Goal: Task Accomplishment & Management: Manage account settings

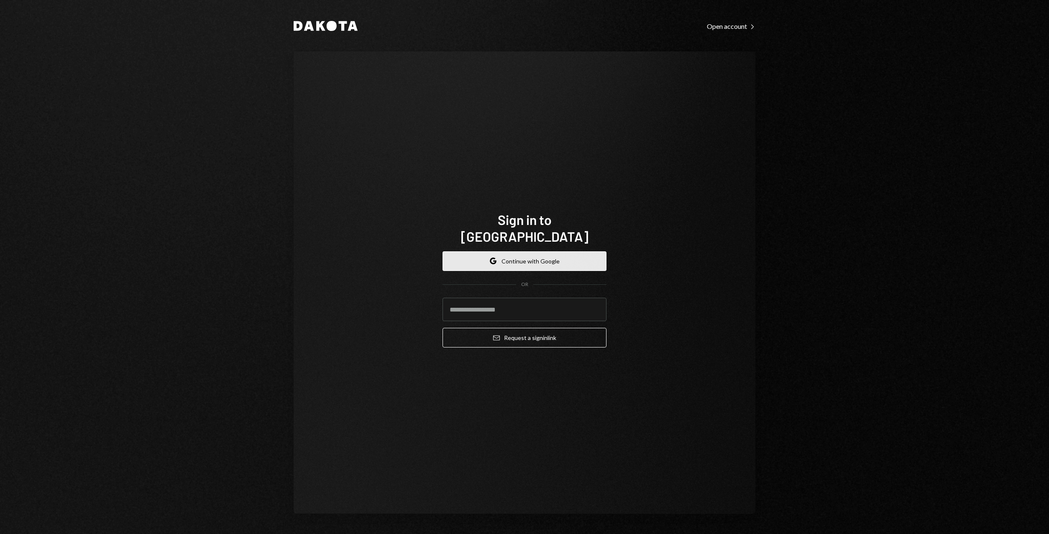
click at [488, 251] on button "Google Continue with Google" at bounding box center [524, 261] width 164 height 20
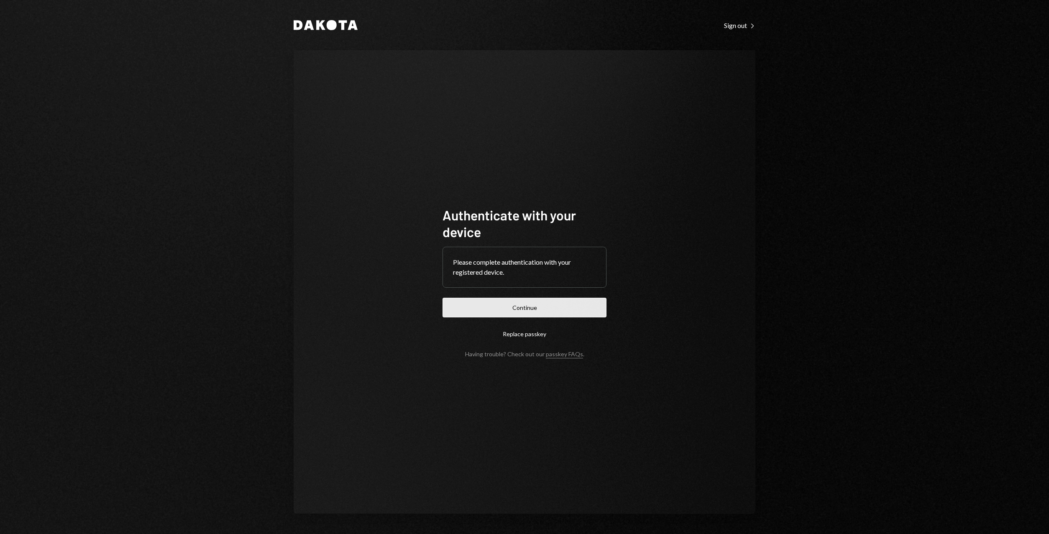
click at [510, 307] on button "Continue" at bounding box center [524, 308] width 164 height 20
click at [510, 307] on form "Authenticate with your device Please complete authentication with your register…" at bounding box center [524, 282] width 164 height 151
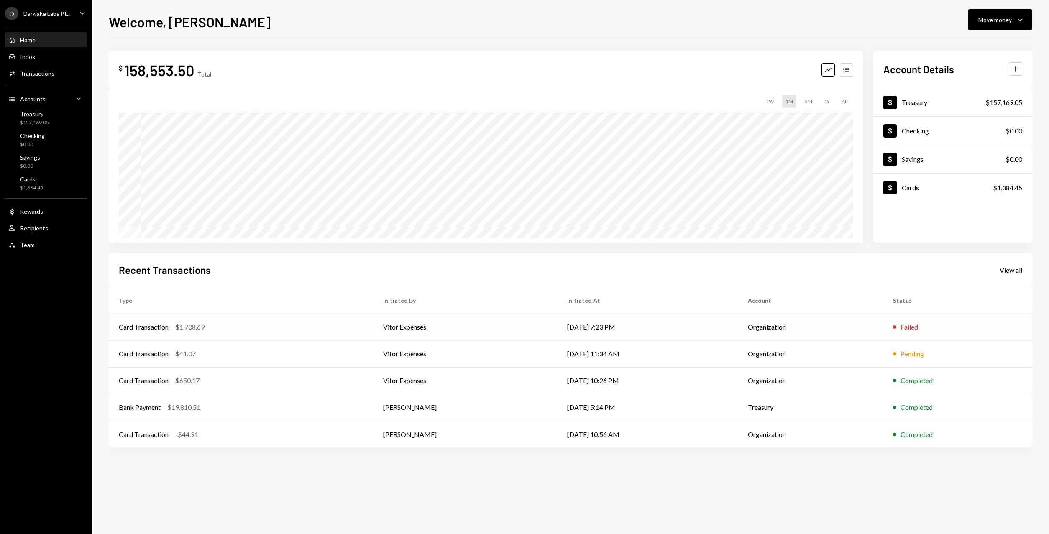
click at [447, 333] on td "Vitor Expenses" at bounding box center [465, 327] width 184 height 27
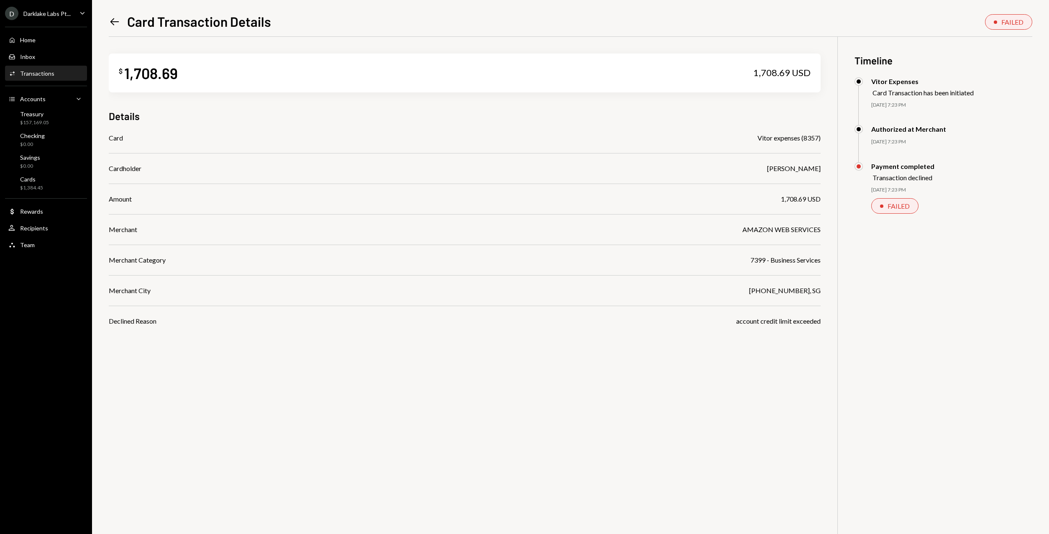
click at [112, 16] on icon "Left Arrow" at bounding box center [115, 22] width 12 height 12
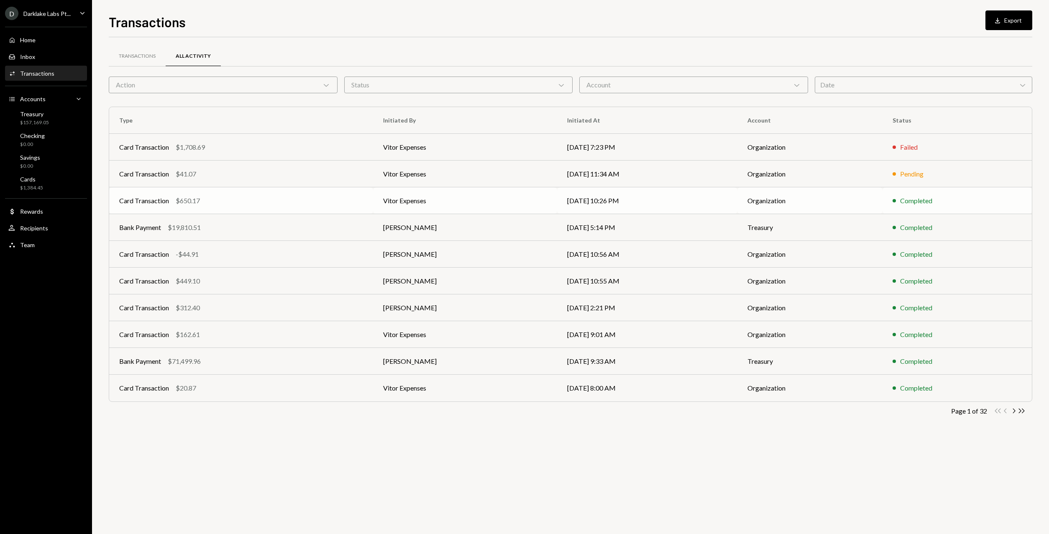
click at [323, 199] on div "Card Transaction $650.17" at bounding box center [241, 201] width 244 height 10
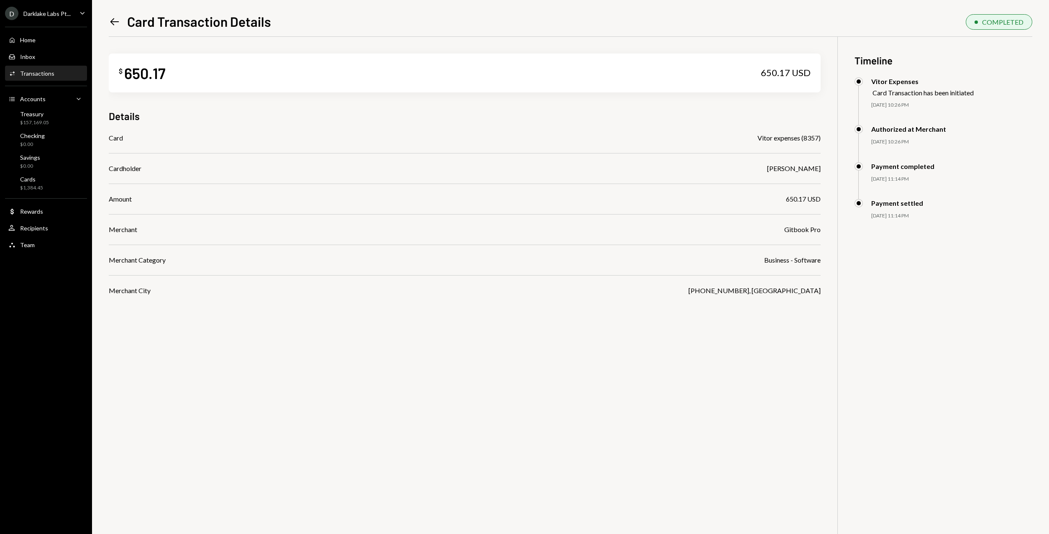
click at [117, 15] on link "Left Arrow" at bounding box center [115, 21] width 12 height 13
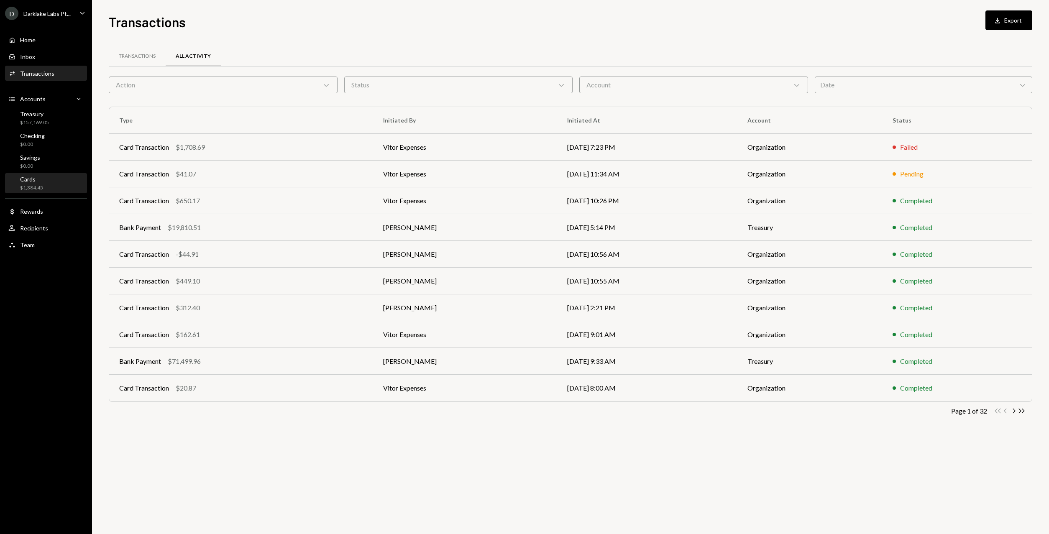
click at [40, 188] on div "$1,384.45" at bounding box center [31, 187] width 23 height 7
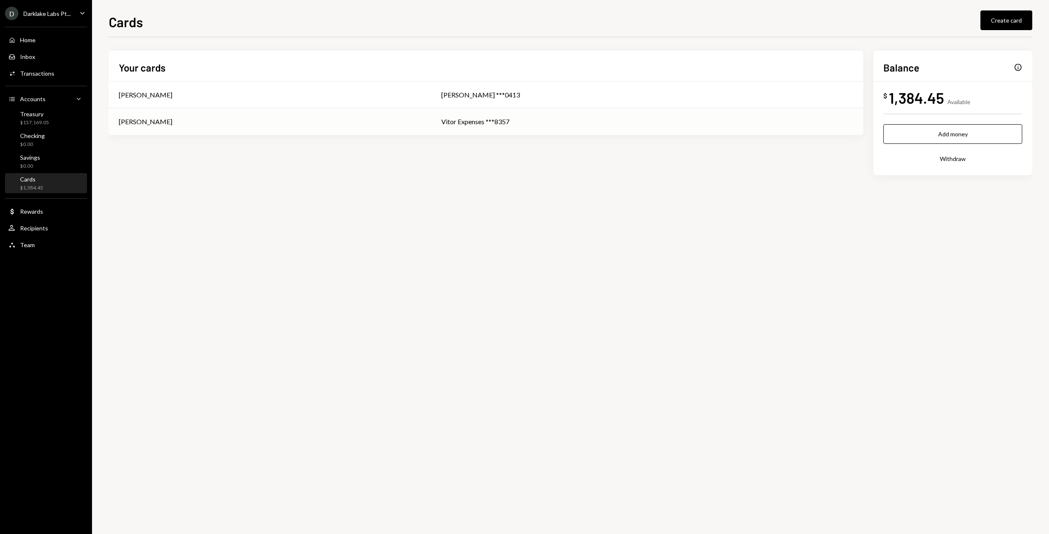
click at [257, 125] on div "[PERSON_NAME]" at bounding box center [270, 122] width 302 height 10
click at [930, 137] on button "Add money" at bounding box center [952, 134] width 139 height 20
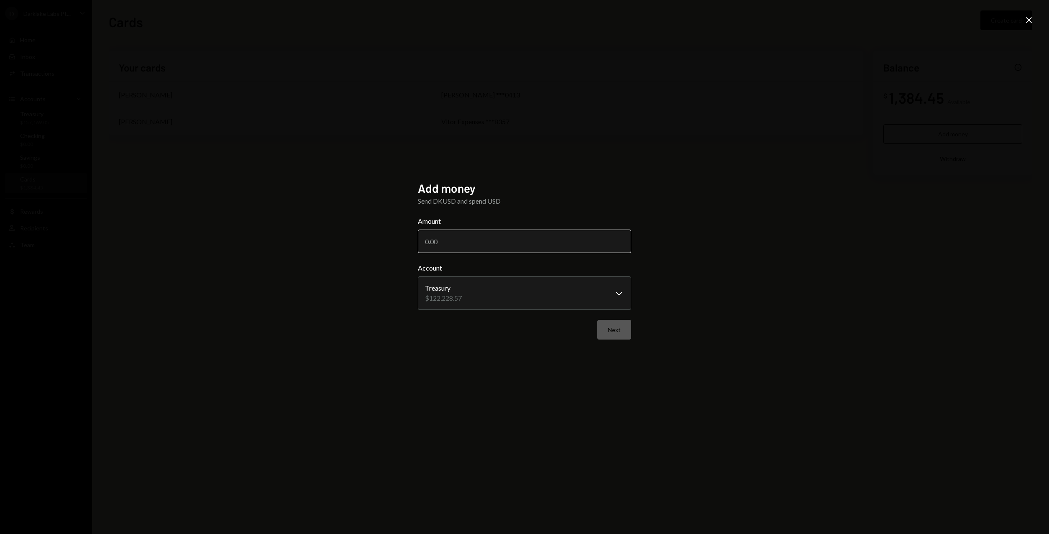
click at [494, 236] on input "Amount" at bounding box center [524, 241] width 213 height 23
type input "2000"
click at [616, 328] on button "Next" at bounding box center [614, 330] width 34 height 20
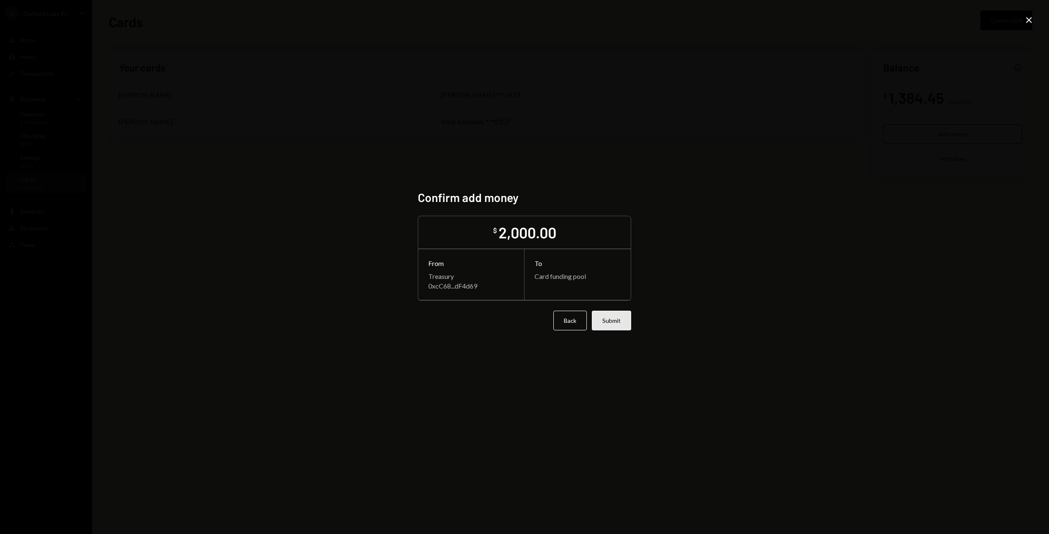
click at [608, 320] on button "Submit" at bounding box center [611, 321] width 39 height 20
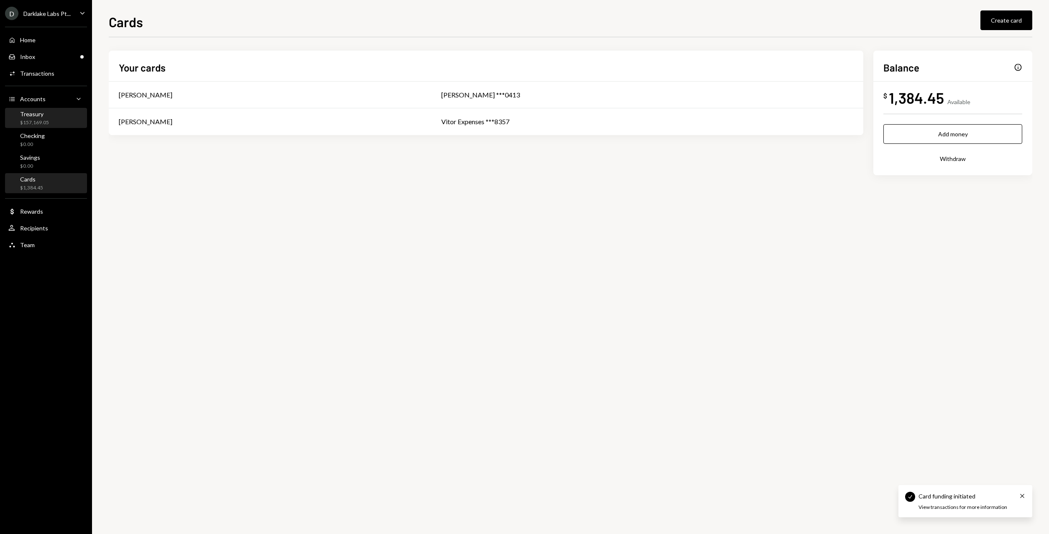
click at [42, 117] on div "Treasury" at bounding box center [34, 113] width 29 height 7
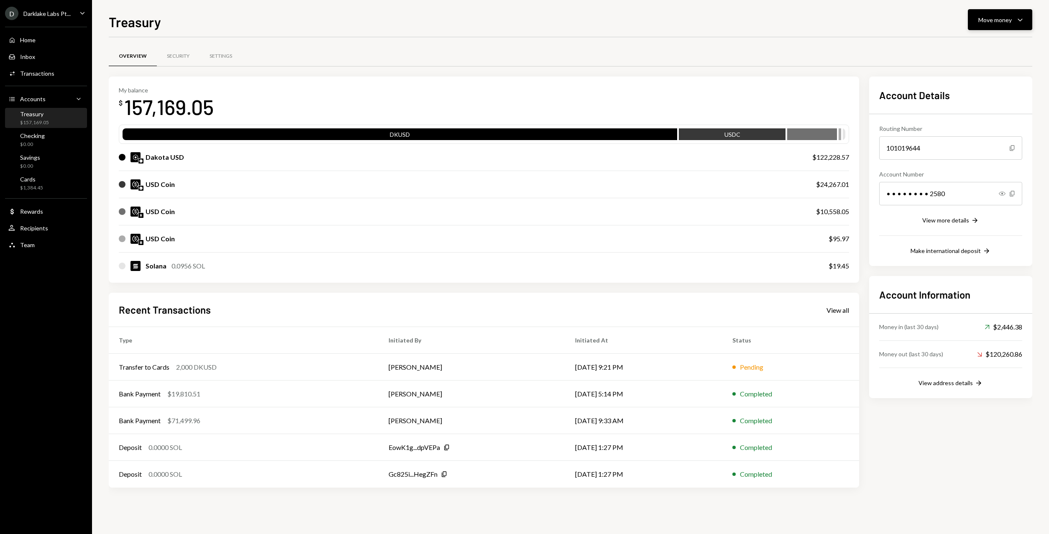
click at [1000, 20] on div "Move money" at bounding box center [994, 19] width 33 height 9
click at [978, 45] on div "Send" at bounding box center [993, 45] width 61 height 9
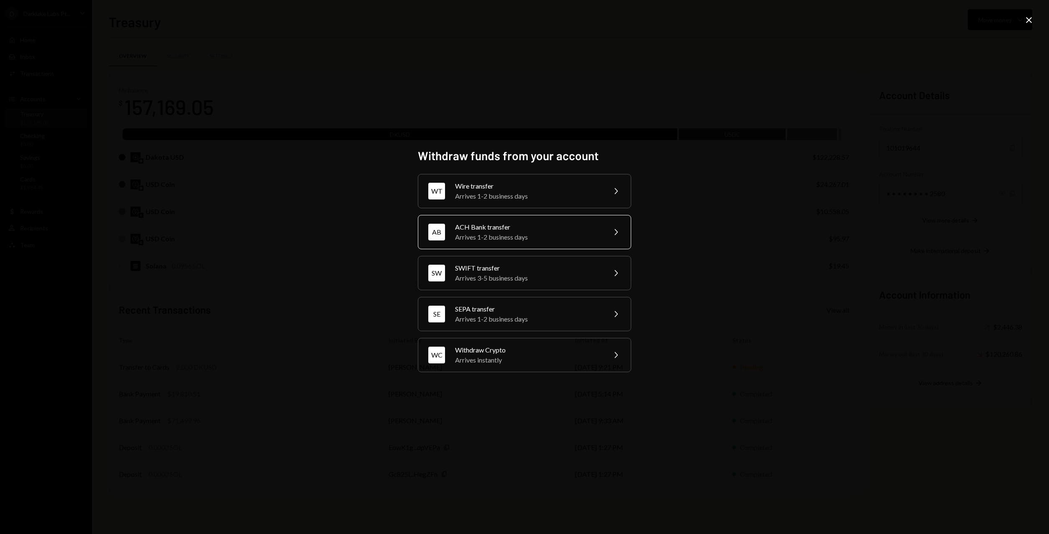
click at [491, 233] on div "Arrives 1-2 business days" at bounding box center [528, 237] width 146 height 10
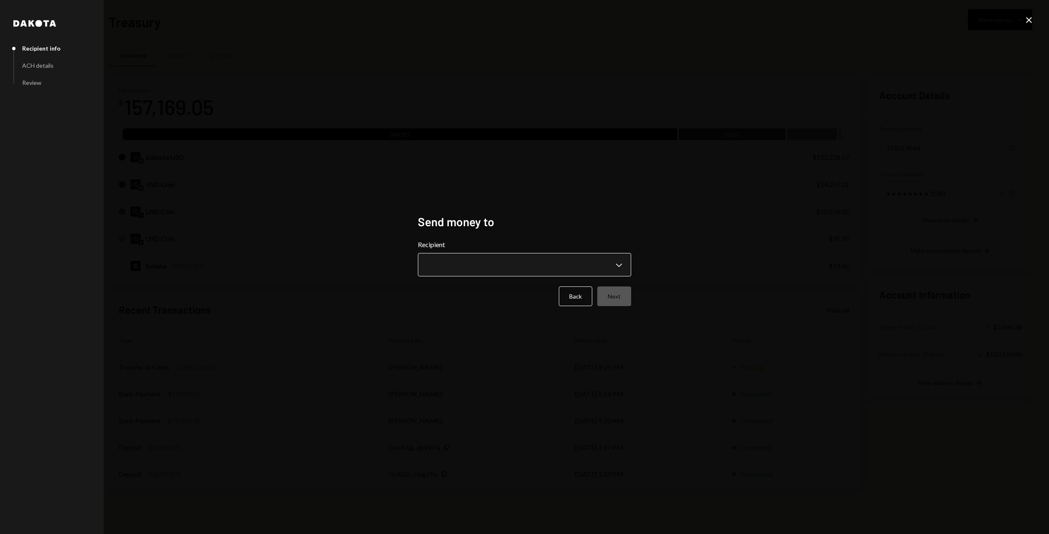
click at [452, 258] on body "D Darklake Labs Pt... Caret Down Home Home Inbox Inbox Activities Transactions …" at bounding box center [524, 267] width 1049 height 534
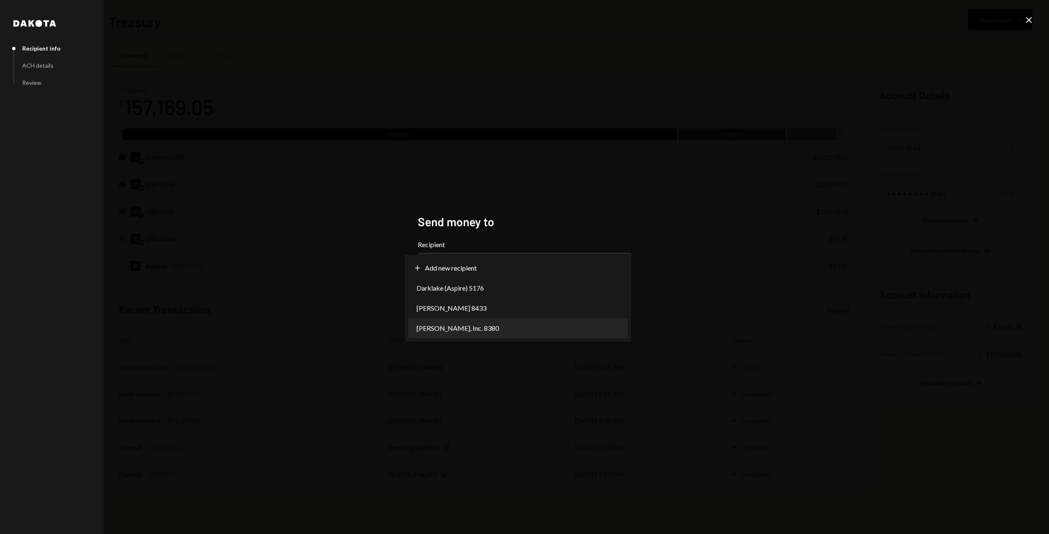
select select "**********"
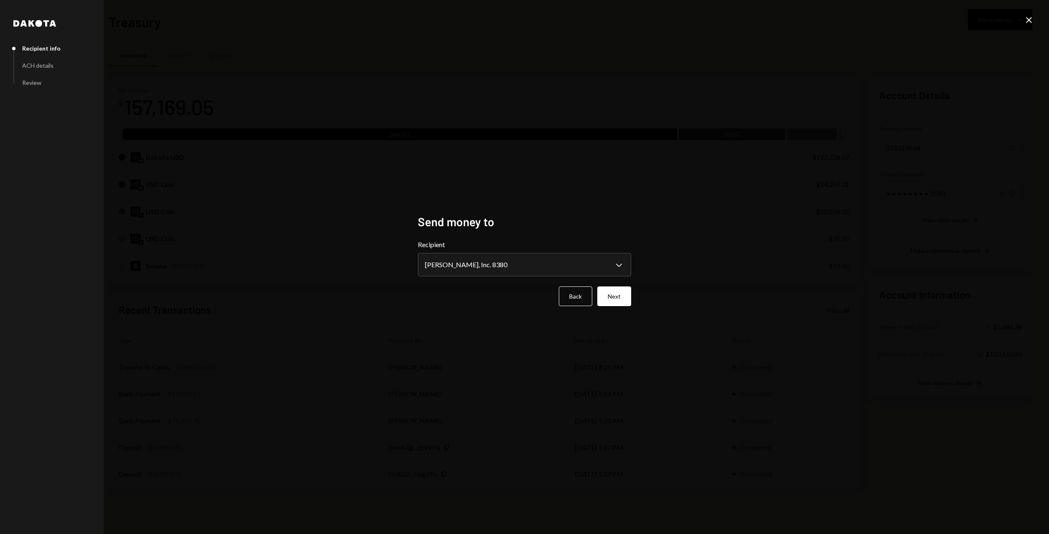
click at [970, 4] on div "**********" at bounding box center [524, 267] width 1049 height 534
click at [614, 290] on button "Next" at bounding box center [614, 296] width 34 height 20
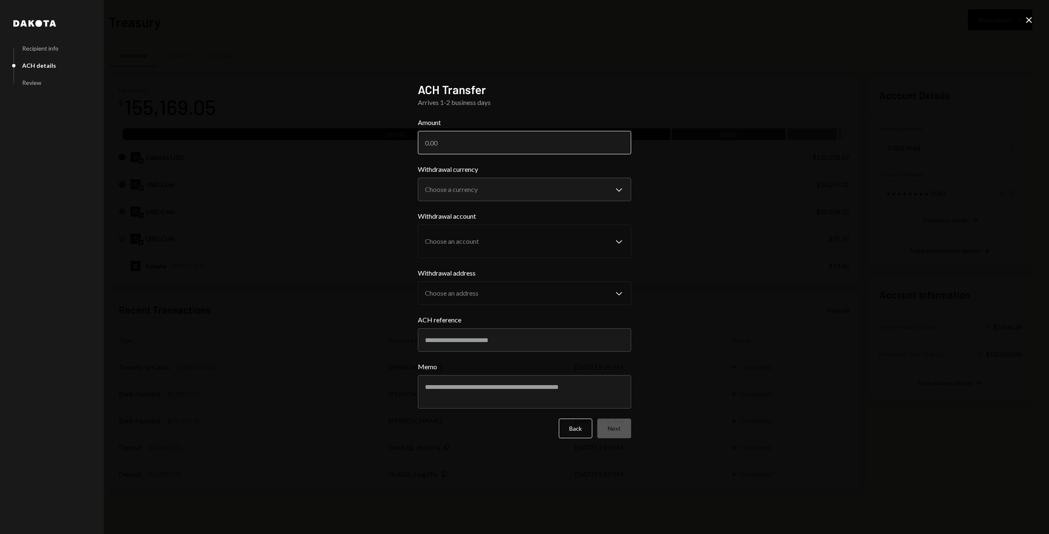
click at [452, 148] on input "Amount" at bounding box center [524, 142] width 213 height 23
type input "240.20"
click at [436, 194] on body "D Darklake Labs Pt... Caret Down Home Home Inbox Inbox Activities Transactions …" at bounding box center [524, 267] width 1049 height 534
select select "*****"
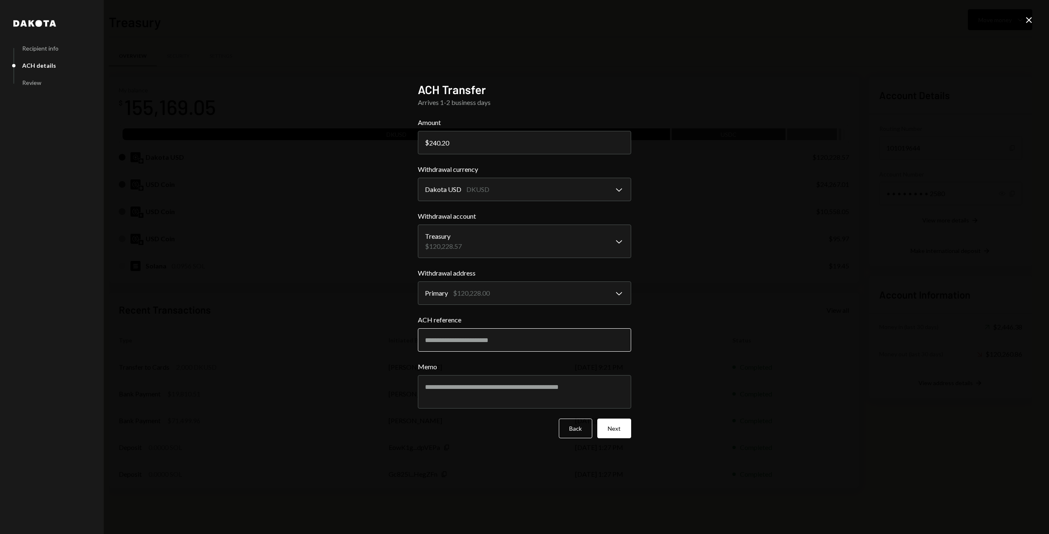
click at [466, 343] on input "ACH reference" at bounding box center [524, 339] width 213 height 23
paste input "**********"
type input "**********"
click at [455, 388] on textarea "Memo" at bounding box center [524, 391] width 213 height 33
type textarea "**********"
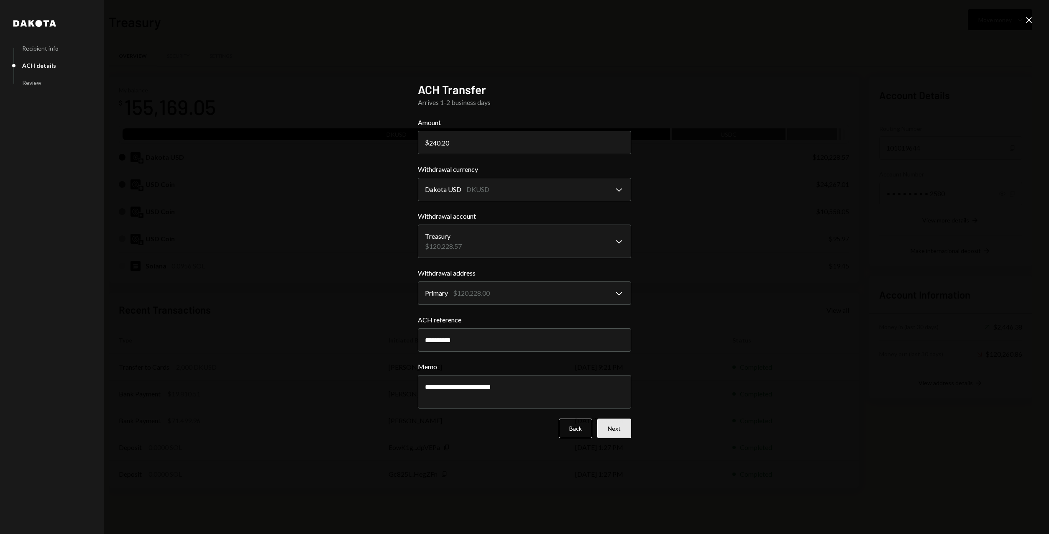
click at [614, 428] on button "Next" at bounding box center [614, 429] width 34 height 20
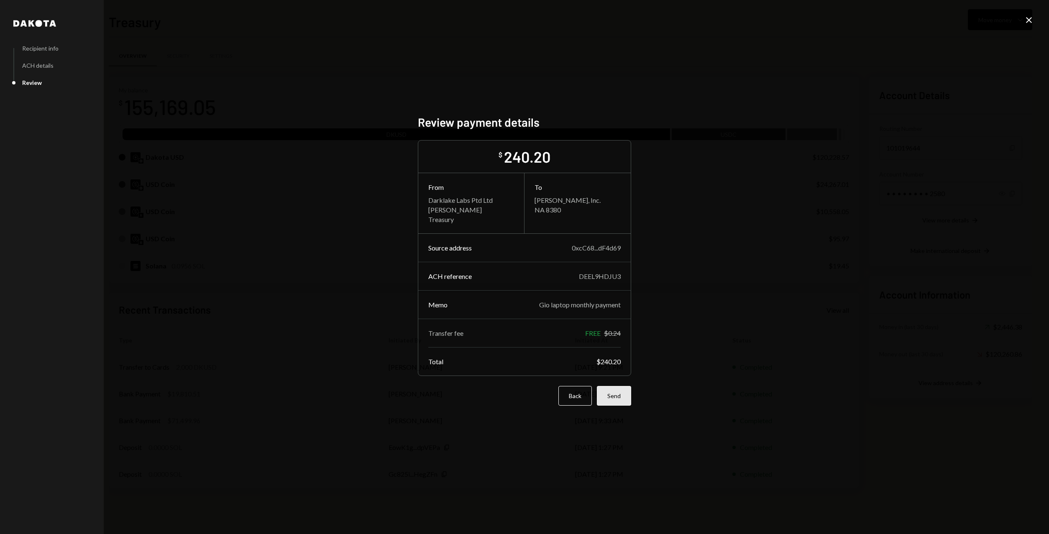
click at [613, 397] on button "Send" at bounding box center [614, 396] width 34 height 20
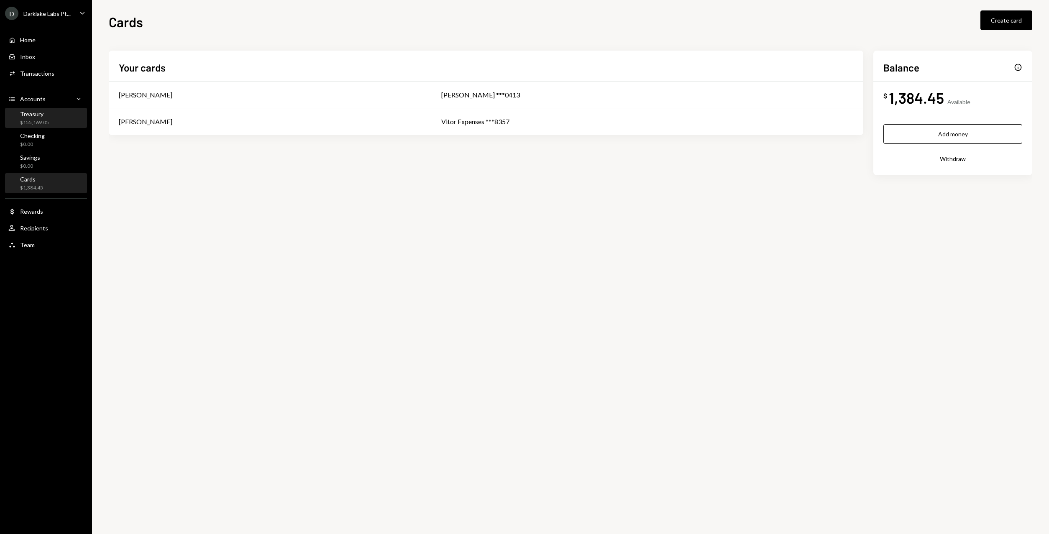
click at [57, 117] on div "Treasury $155,169.05" at bounding box center [45, 118] width 75 height 16
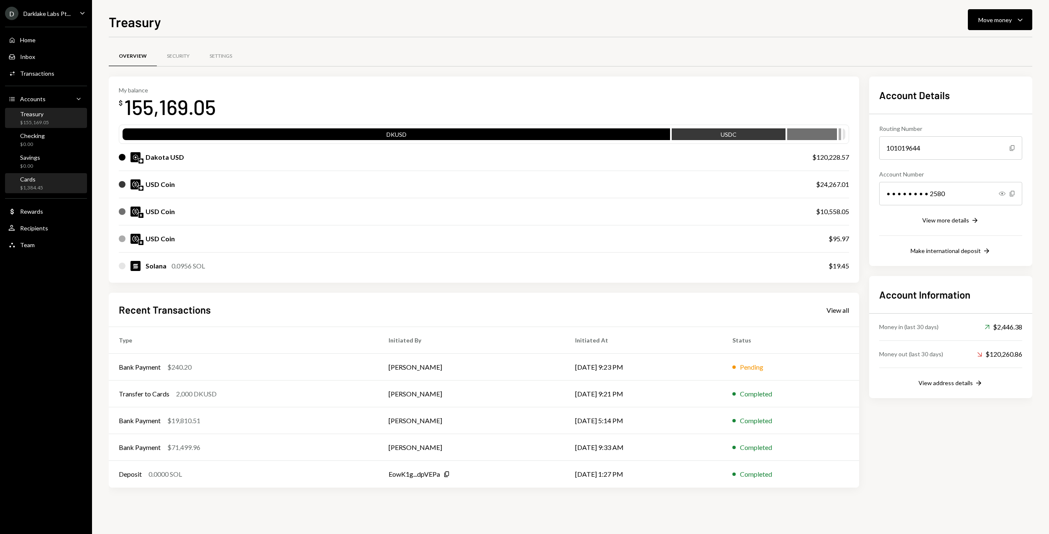
click at [48, 186] on div "Cards $1,384.45" at bounding box center [45, 184] width 75 height 16
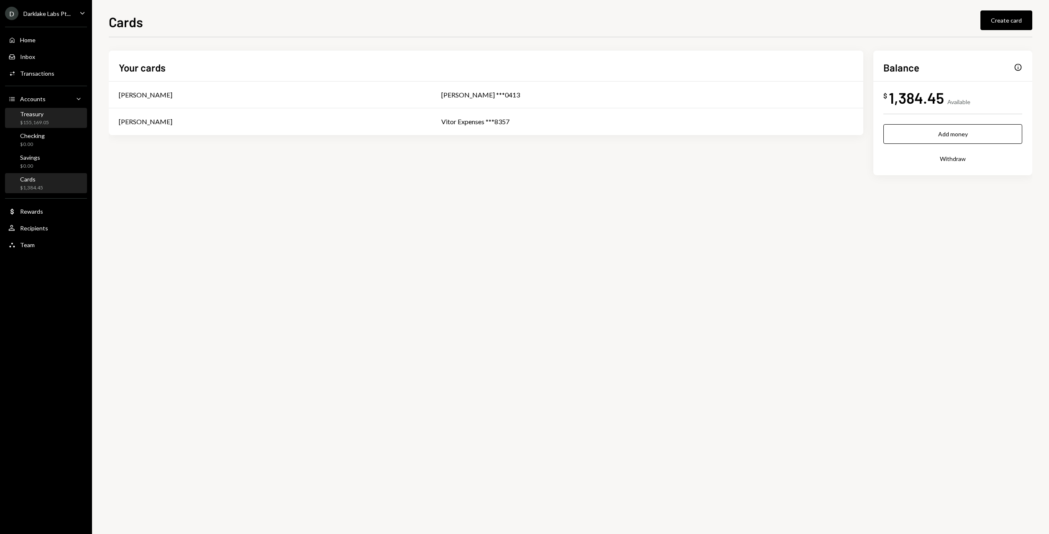
click at [43, 118] on div "Treasury $155,169.05" at bounding box center [34, 118] width 29 height 16
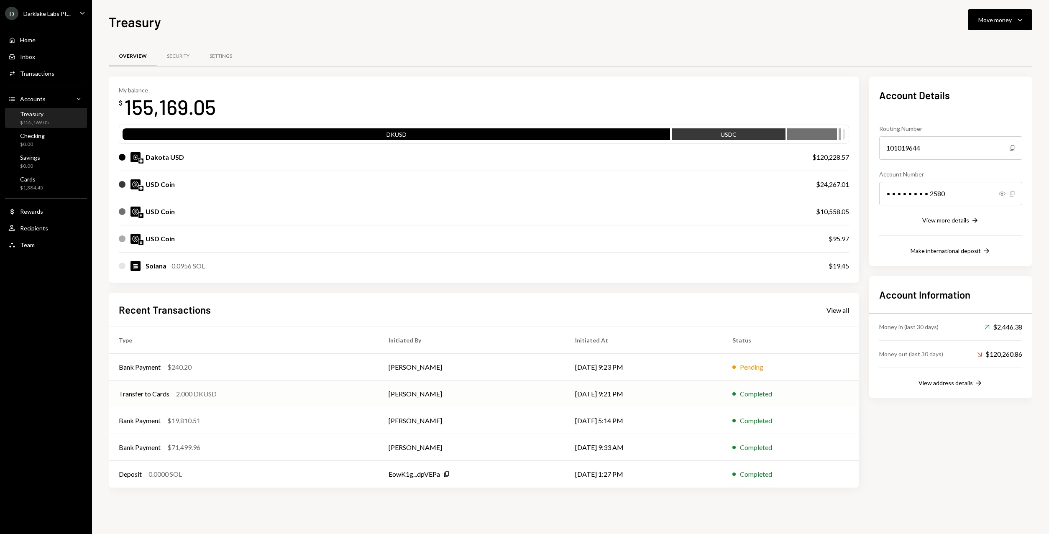
click at [243, 393] on div "Transfer to Cards 2,000 DKUSD" at bounding box center [244, 394] width 250 height 10
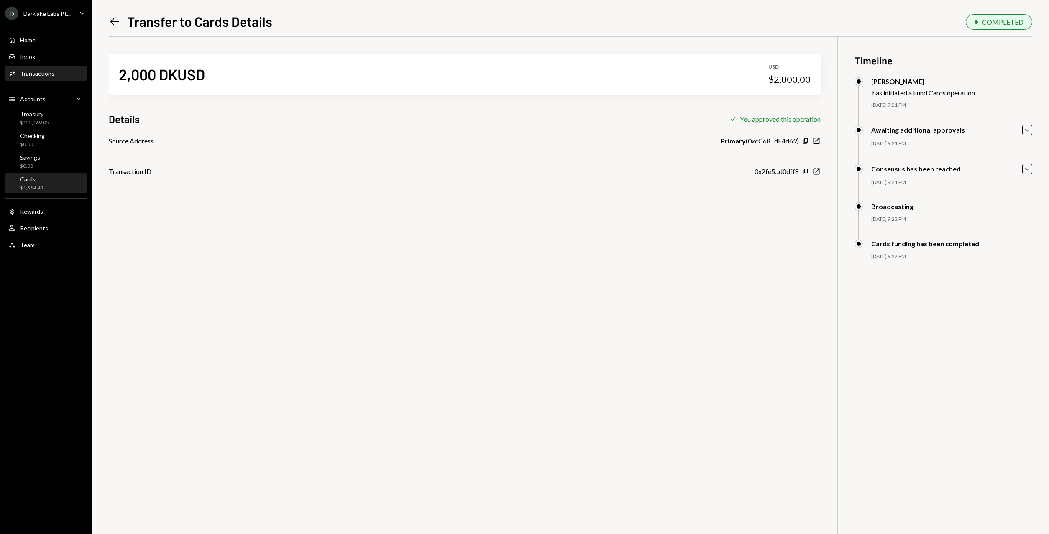
click at [43, 192] on div "Cards $1,384.45" at bounding box center [45, 183] width 75 height 19
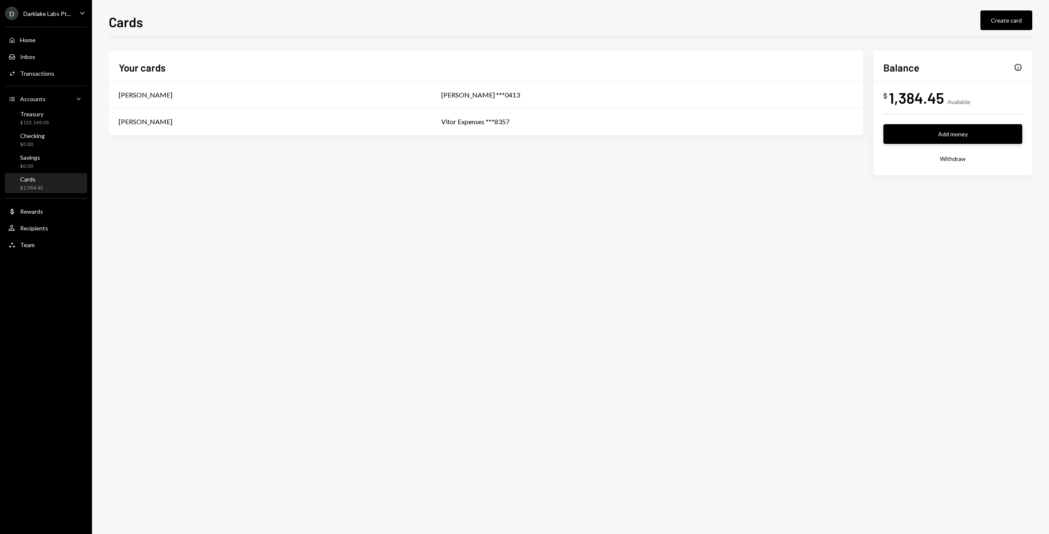
click at [943, 129] on button "Add money" at bounding box center [952, 134] width 139 height 20
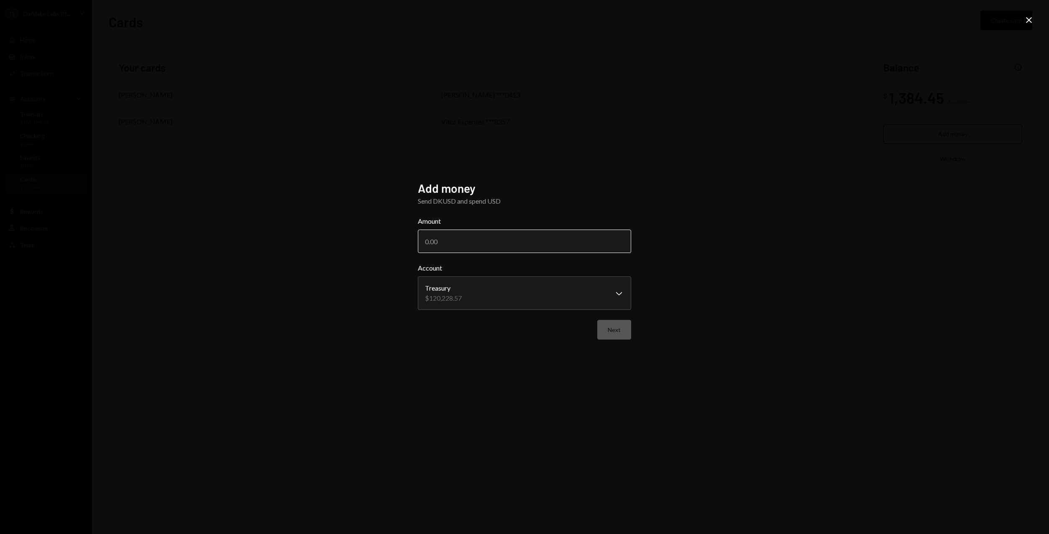
click at [494, 243] on input "Amount" at bounding box center [524, 241] width 213 height 23
click at [562, 148] on div "**********" at bounding box center [524, 267] width 1049 height 534
click at [631, 167] on div "**********" at bounding box center [524, 267] width 1049 height 534
click at [1030, 20] on icon "Close" at bounding box center [1029, 20] width 10 height 10
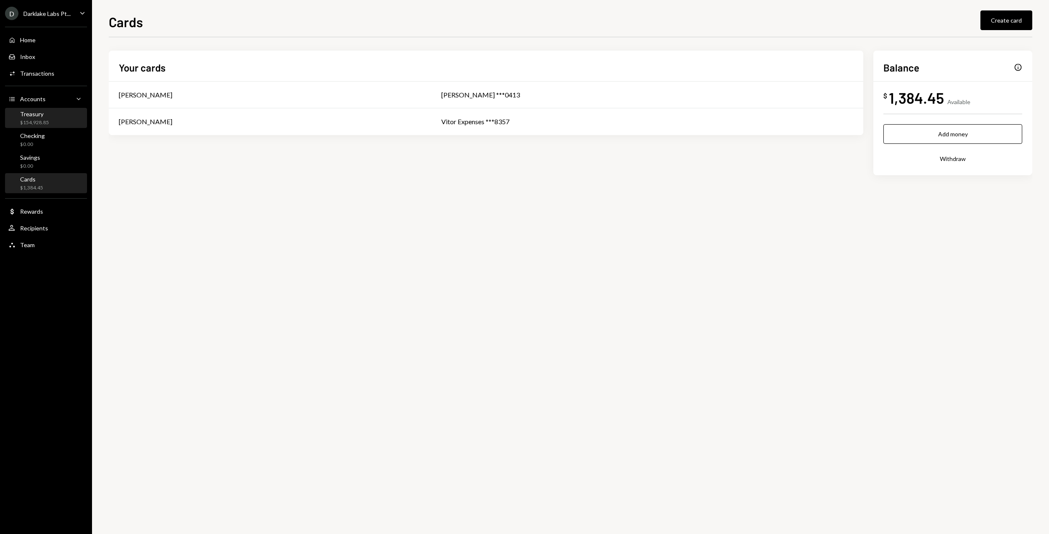
click at [58, 115] on div "Treasury $154,928.85" at bounding box center [45, 118] width 75 height 16
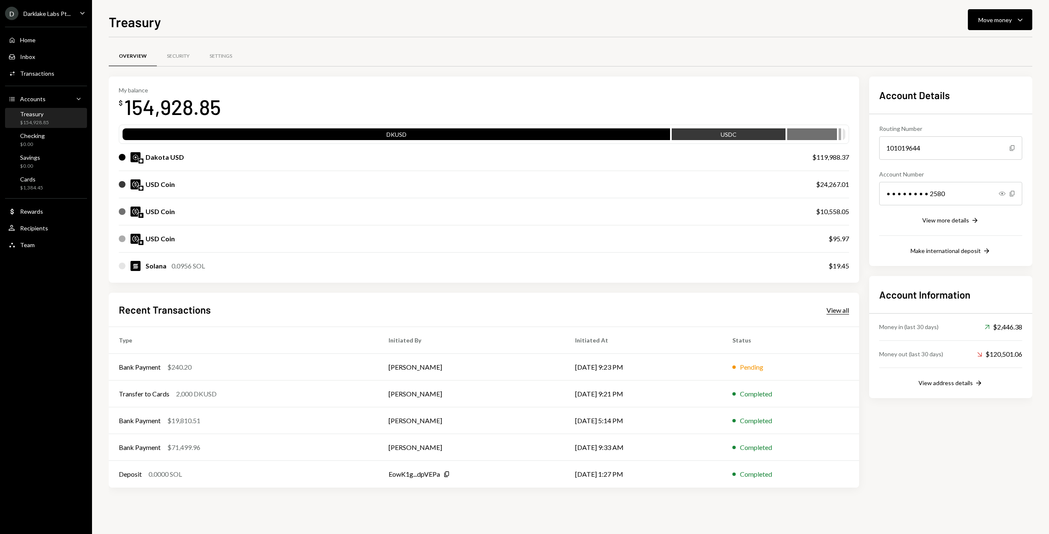
click at [843, 309] on div "View all" at bounding box center [837, 310] width 23 height 8
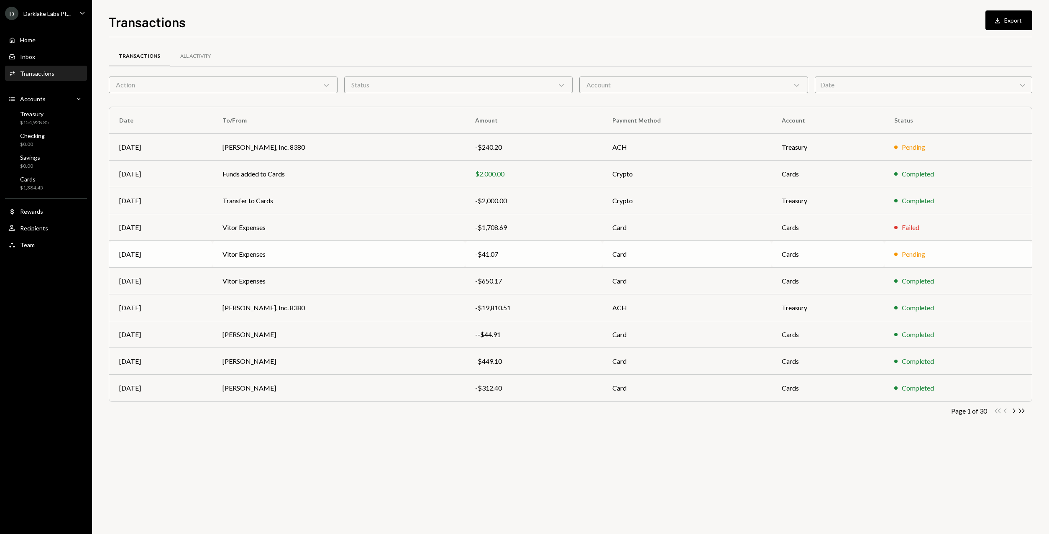
click at [796, 256] on td "Cards" at bounding box center [827, 254] width 112 height 27
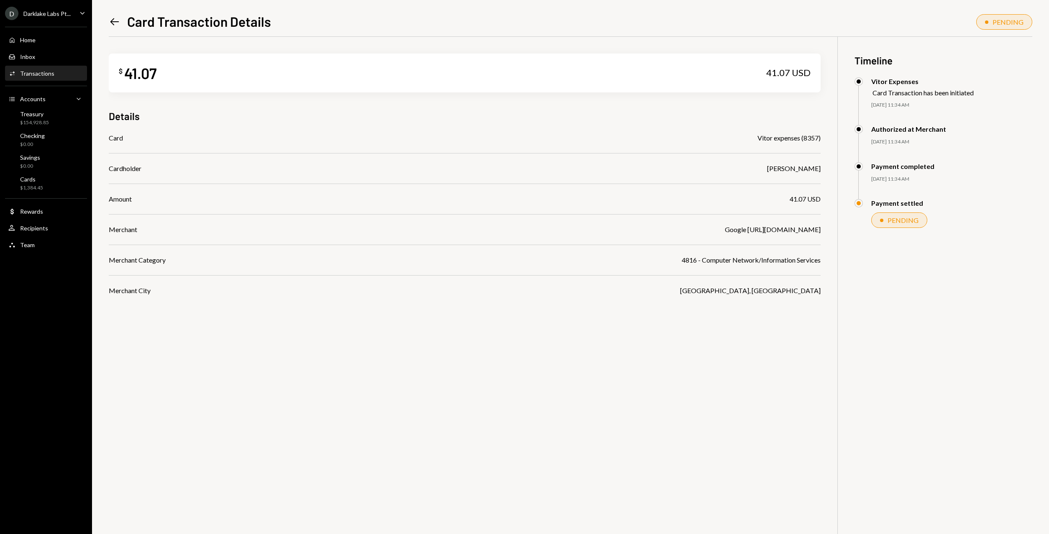
click at [115, 14] on div "Left Arrow Card Transaction Details" at bounding box center [190, 21] width 162 height 17
click at [115, 15] on link "Left Arrow" at bounding box center [115, 21] width 12 height 13
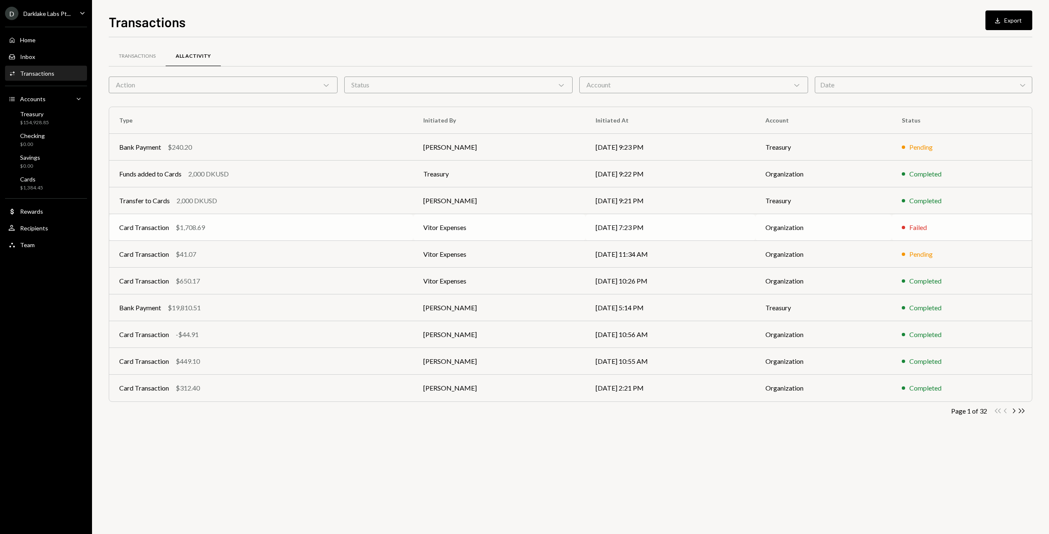
click at [249, 232] on div "Card Transaction $1,708.69" at bounding box center [261, 227] width 284 height 10
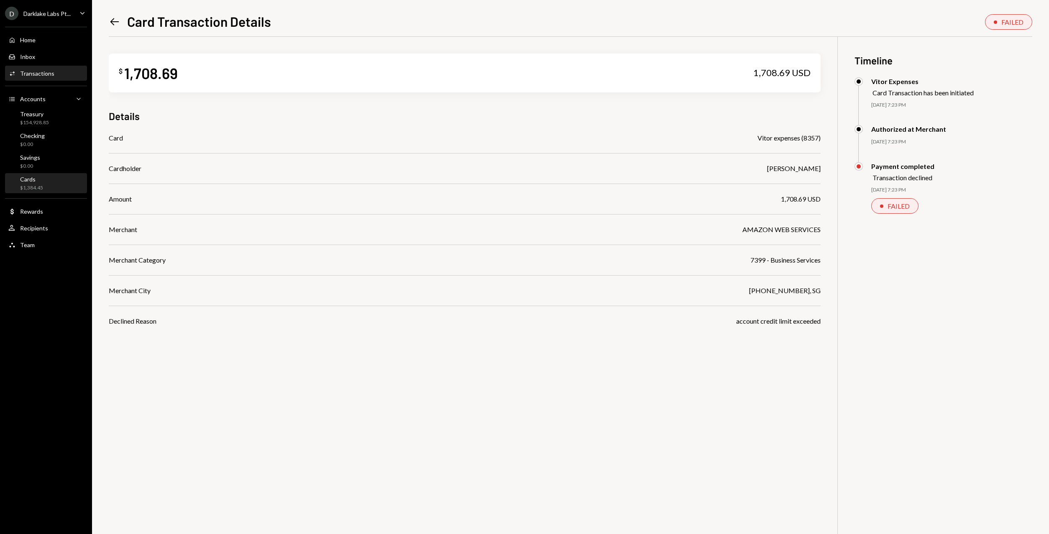
click at [39, 183] on div "Cards $1,384.45" at bounding box center [31, 184] width 23 height 16
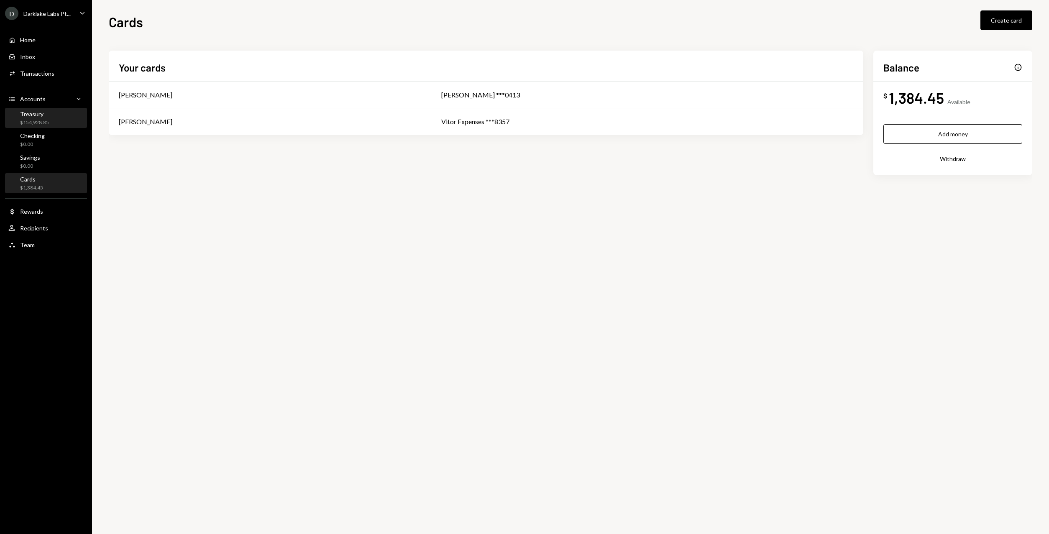
click at [50, 117] on div "Treasury $154,928.85" at bounding box center [45, 118] width 75 height 16
